Goal: Navigation & Orientation: Find specific page/section

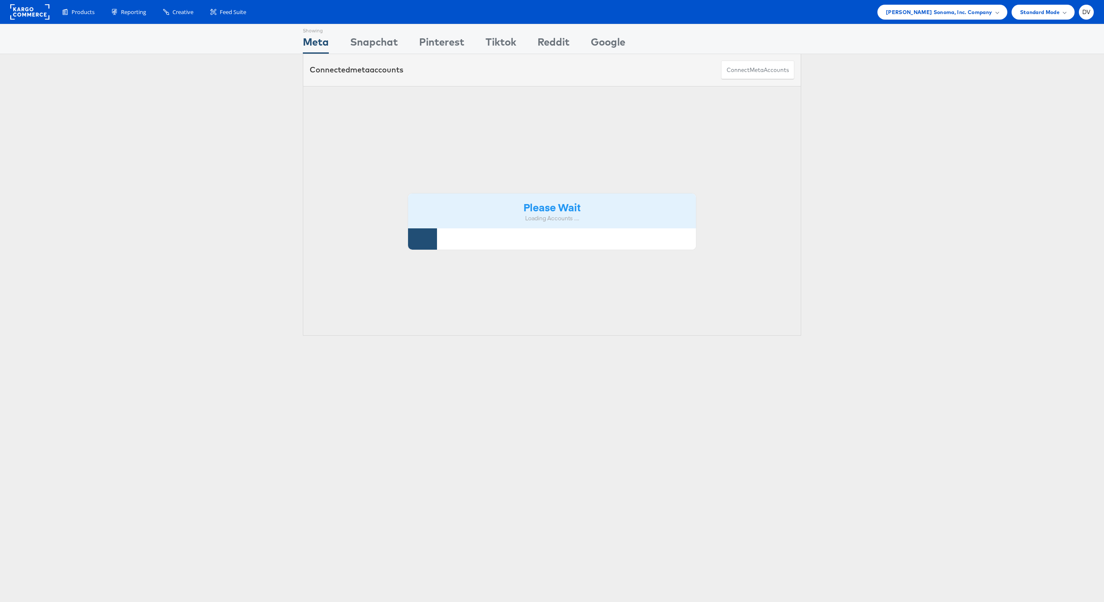
click at [928, 18] on div "[PERSON_NAME] Sonoma, Inc. Company" at bounding box center [942, 12] width 130 height 15
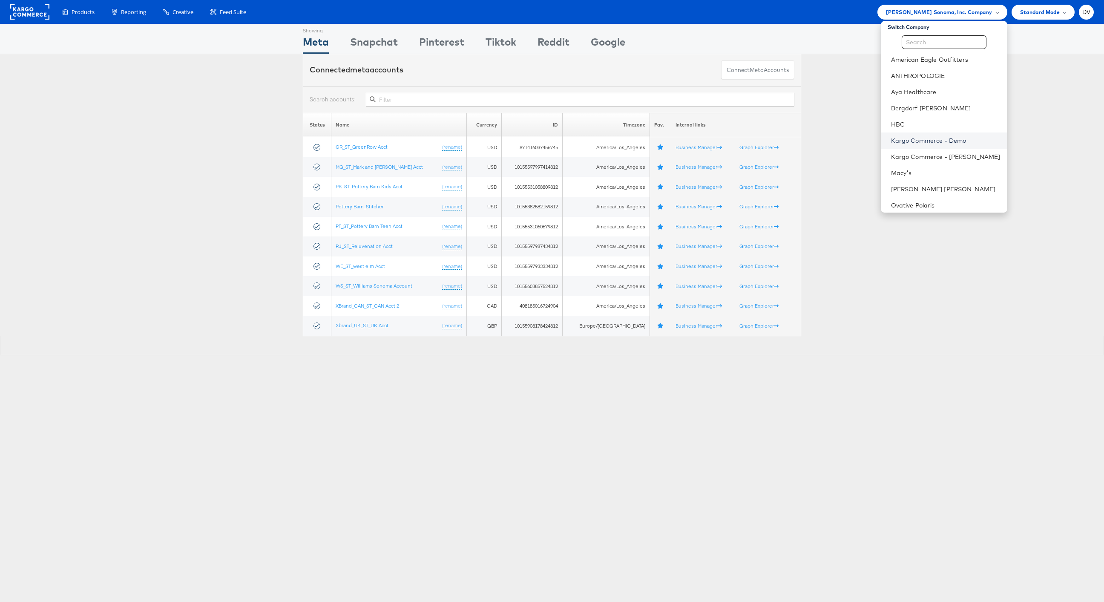
scroll to position [120, 0]
click at [919, 76] on link "[PERSON_NAME] [PERSON_NAME]" at bounding box center [945, 73] width 109 height 9
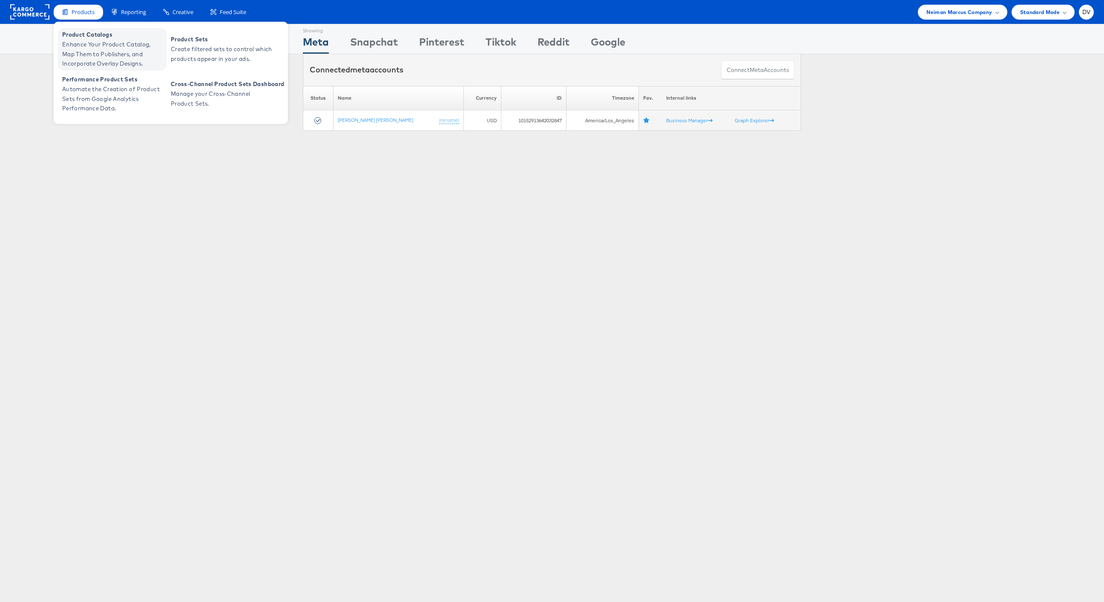
click at [89, 40] on span "Enhance Your Product Catalog, Map Them to Publishers, and Incorporate Overlay D…" at bounding box center [113, 54] width 102 height 29
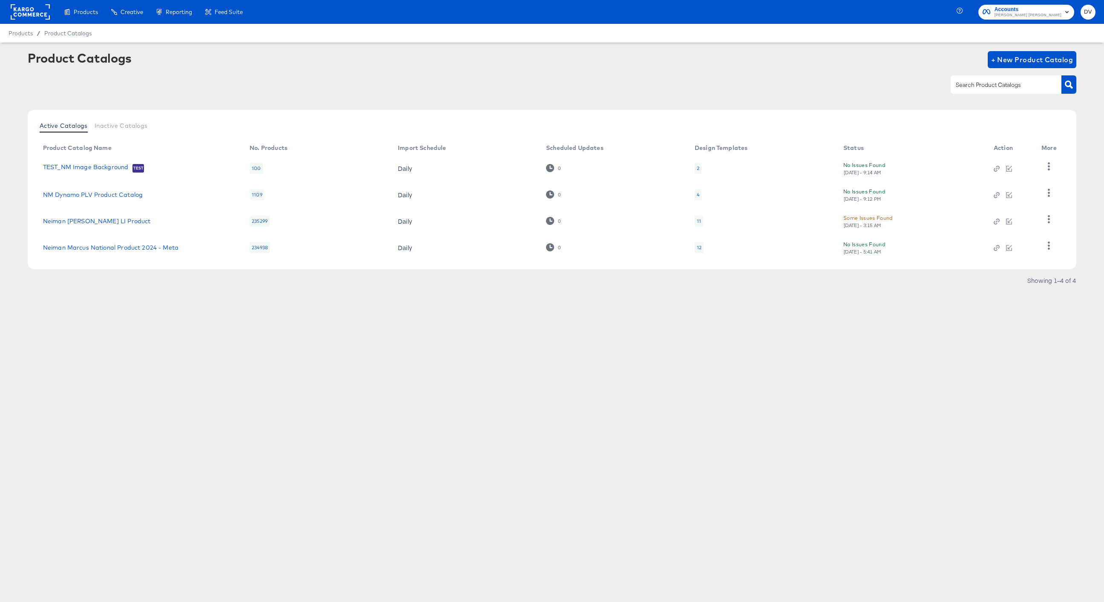
click at [306, 387] on div "Products Creative Reporting Feed Suite Accounts Neiman Marcus DV Products / Pro…" at bounding box center [552, 301] width 1104 height 602
